Goal: Task Accomplishment & Management: Use online tool/utility

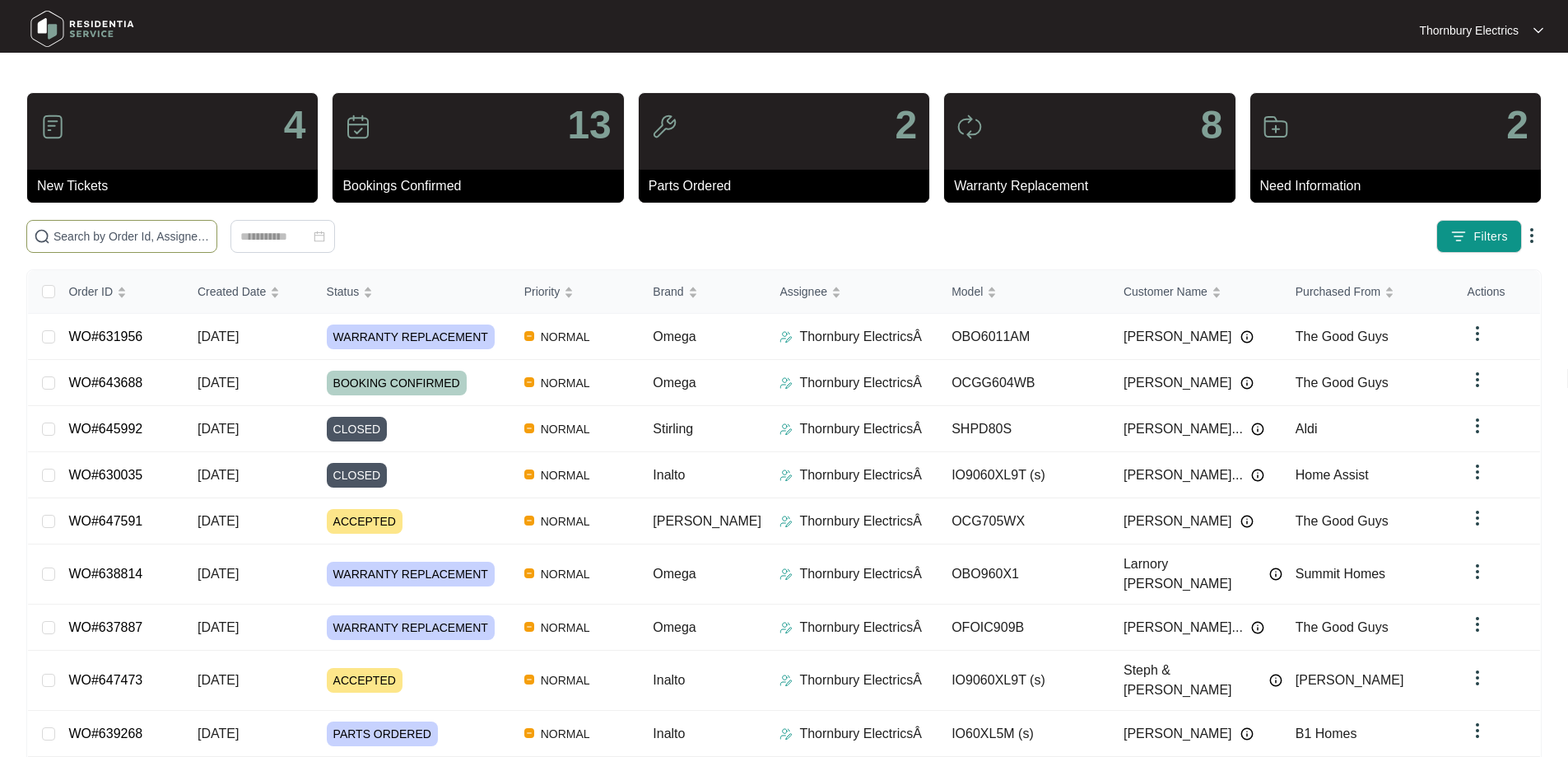
click at [210, 230] on input "text" at bounding box center [131, 236] width 156 height 18
paste input "631956"
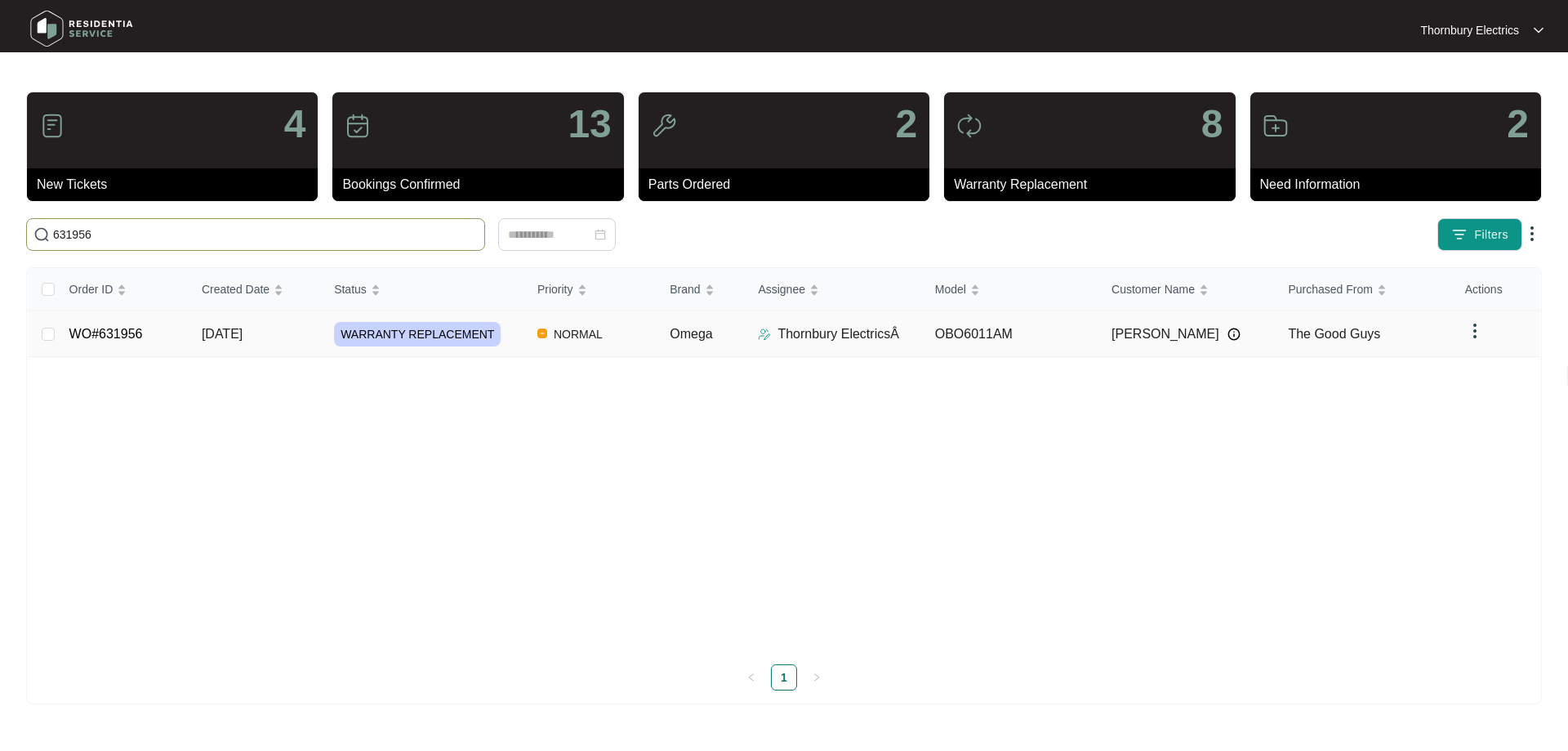
type input "631956"
click at [361, 334] on span "WARRANTY REPLACEMENT" at bounding box center [417, 334] width 167 height 25
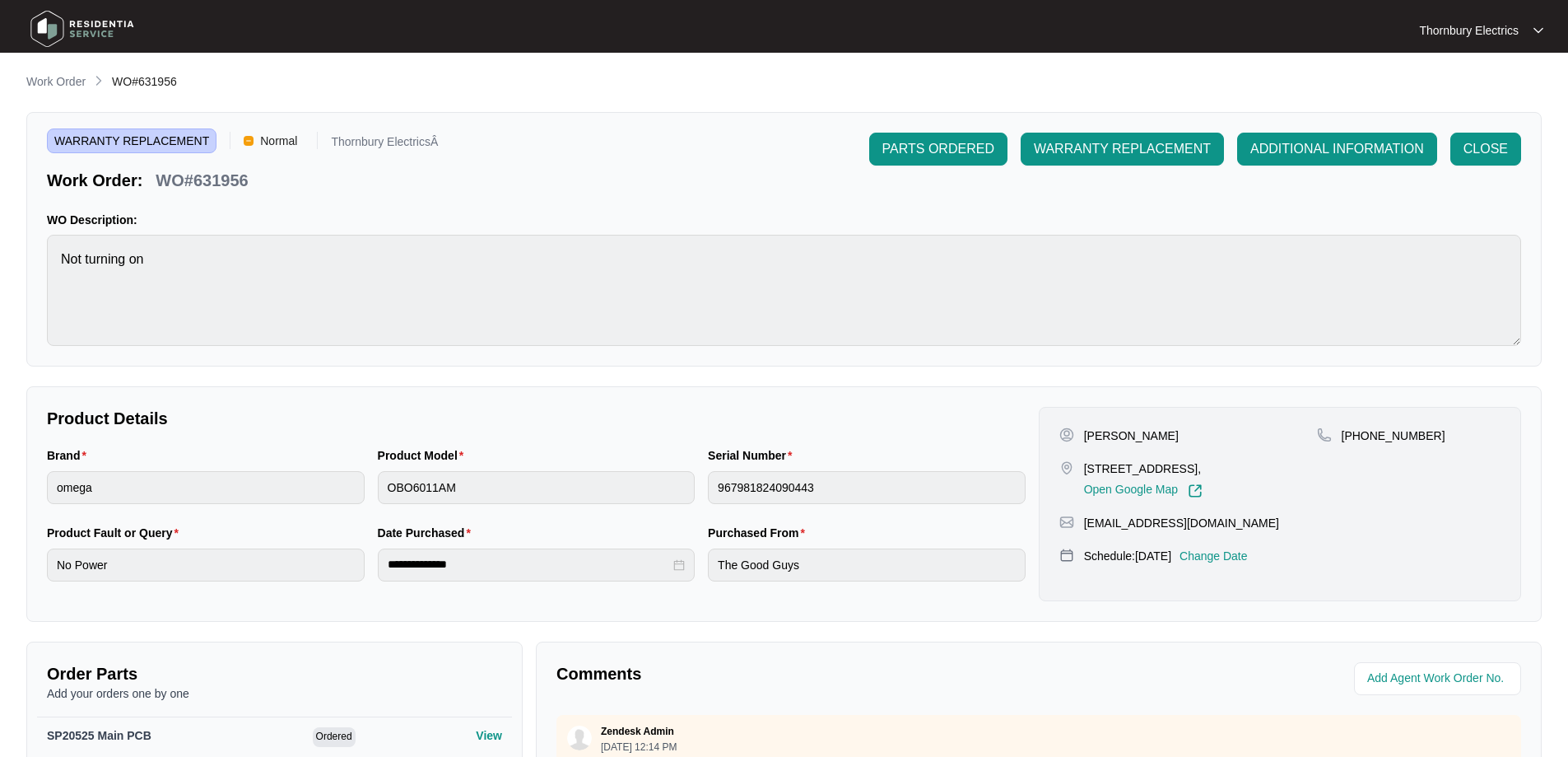
click at [1244, 558] on p "Change Date" at bounding box center [1213, 556] width 69 height 17
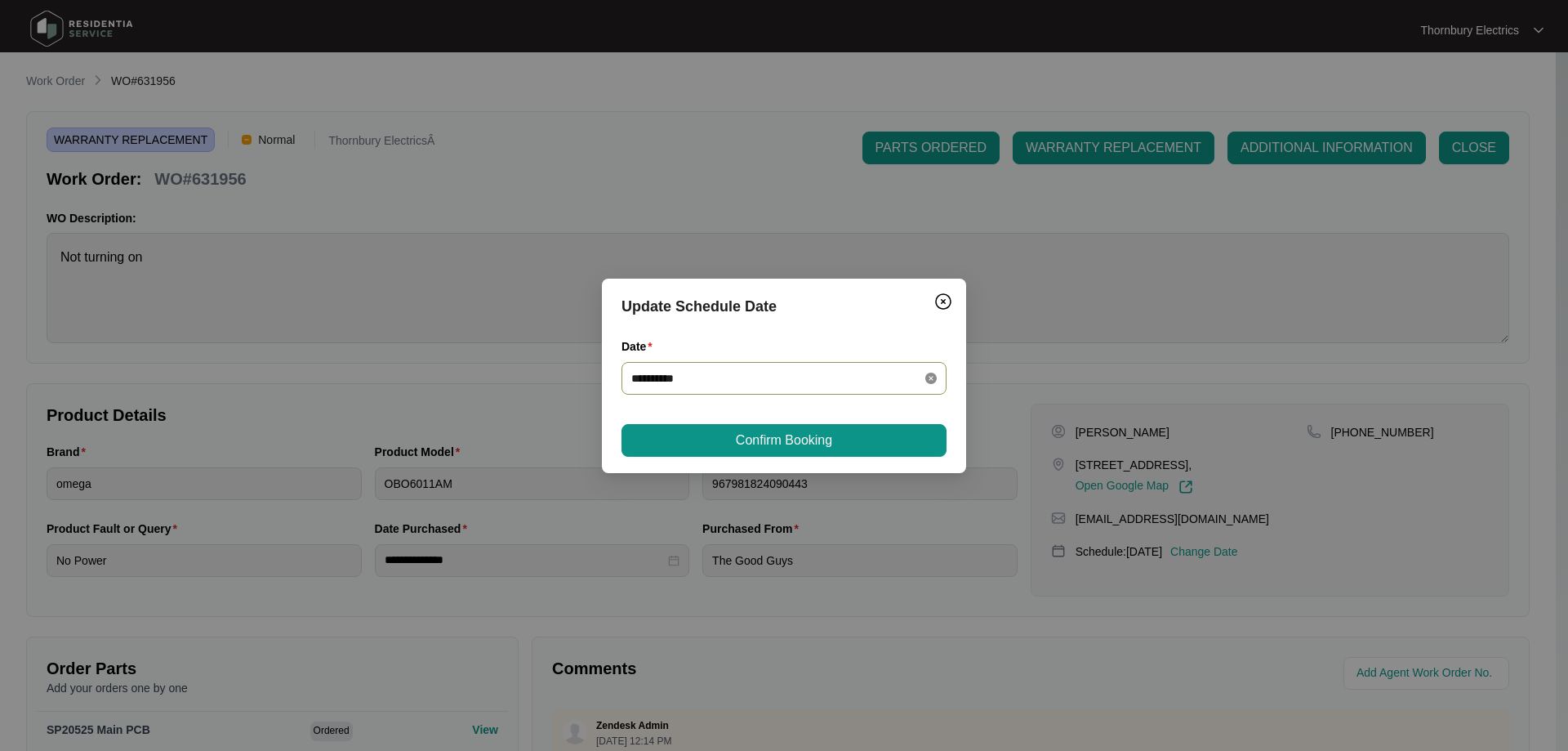
click at [929, 377] on icon "close-circle" at bounding box center [931, 378] width 12 height 12
click at [839, 395] on div "Please enter your date." at bounding box center [784, 403] width 325 height 18
click at [836, 387] on div at bounding box center [784, 377] width 325 height 33
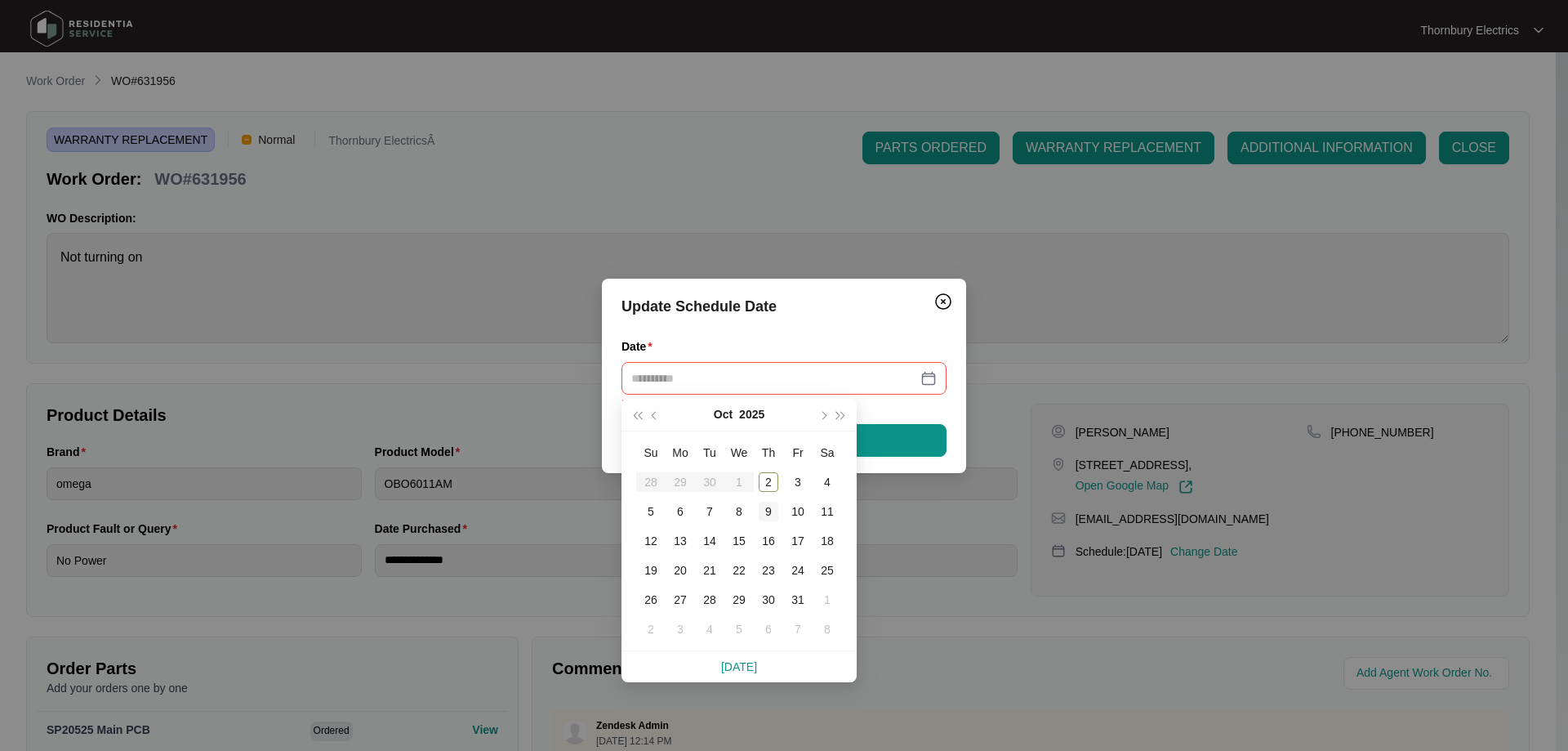
click at [761, 514] on div "9" at bounding box center [769, 512] width 20 height 20
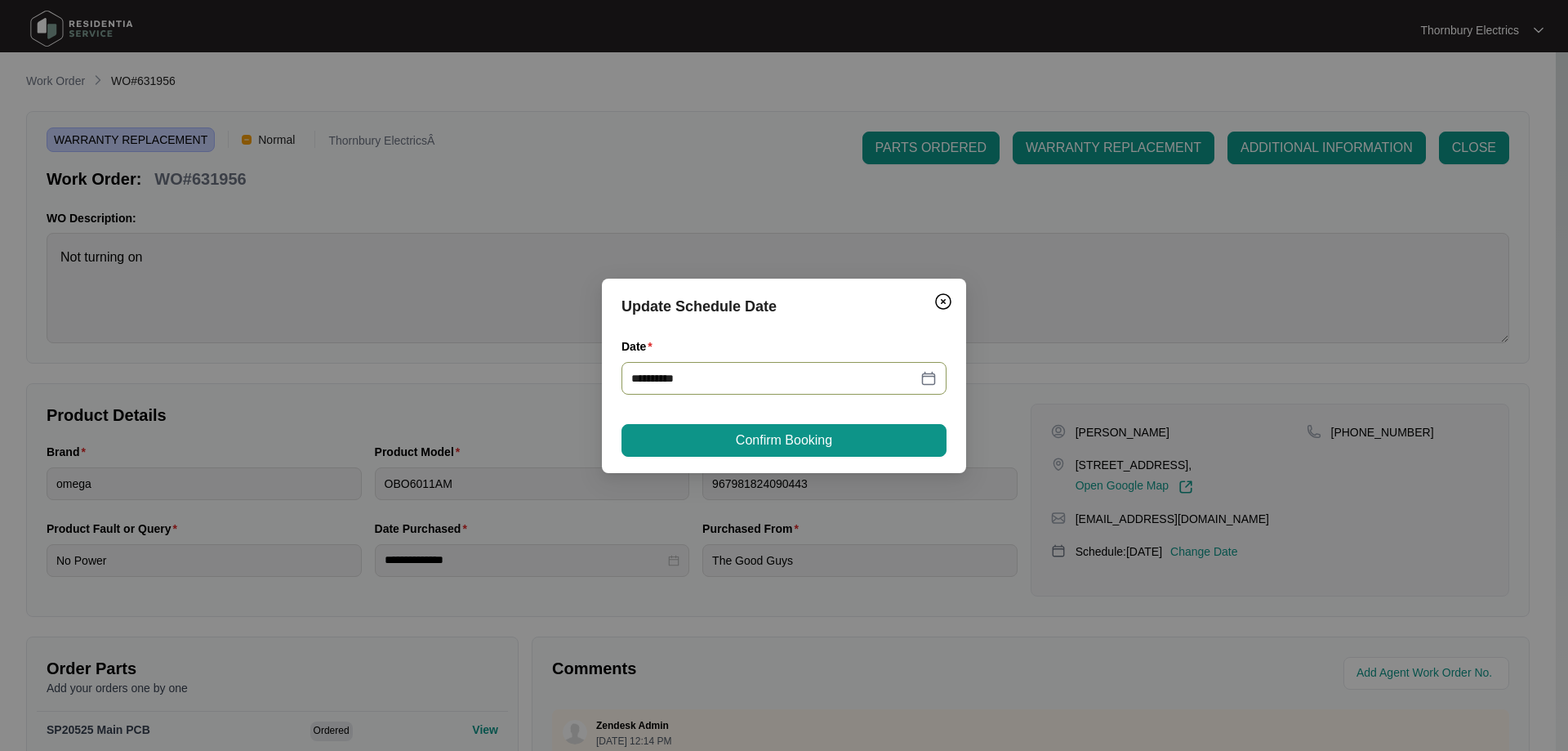
type input "**********"
click at [770, 427] on button "Confirm Booking" at bounding box center [784, 440] width 325 height 33
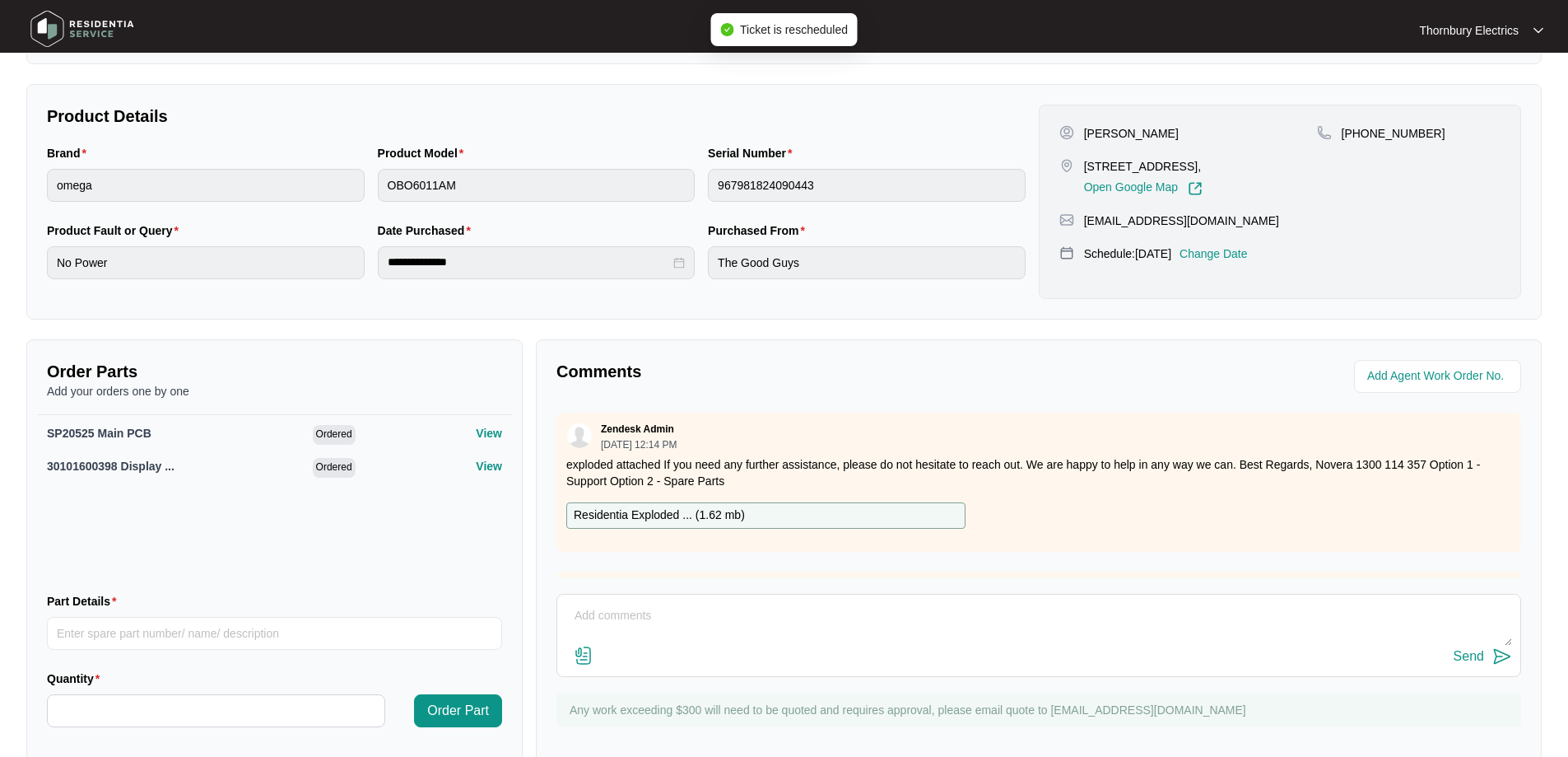
scroll to position [340, 0]
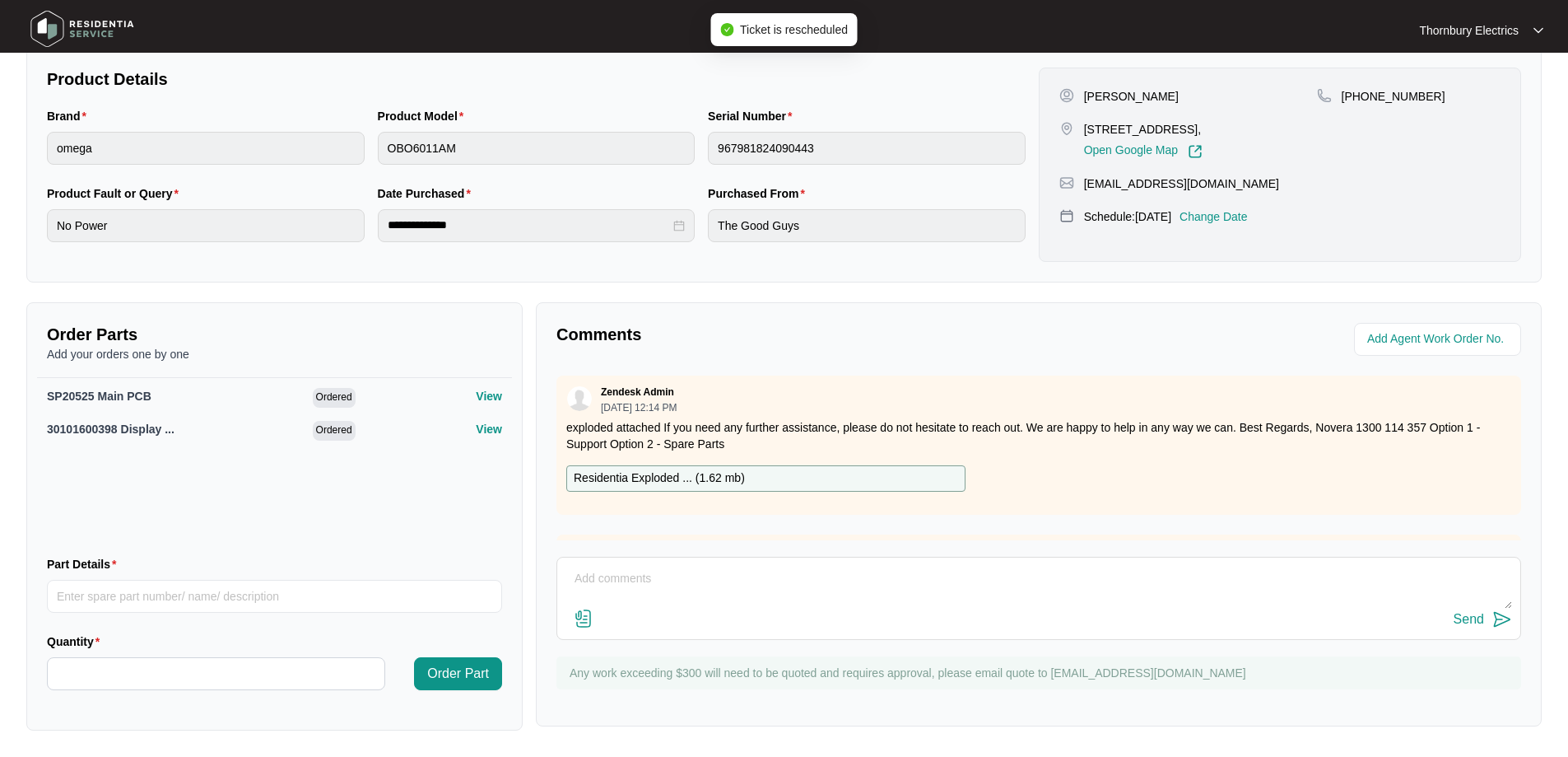
click at [720, 572] on textarea at bounding box center [1038, 587] width 947 height 43
type textarea "Return with chnageover is scheduled for [DATE]"
click at [1465, 622] on div "Send" at bounding box center [1468, 619] width 31 height 15
